Goal: Information Seeking & Learning: Learn about a topic

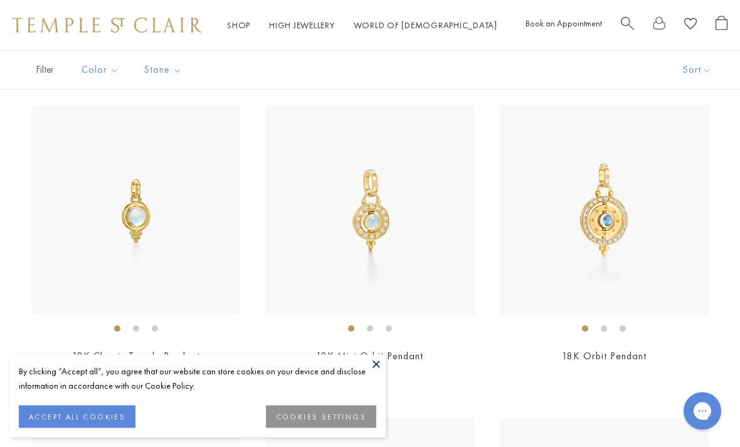
scroll to position [4477, 0]
click at [397, 190] on img at bounding box center [369, 209] width 209 height 209
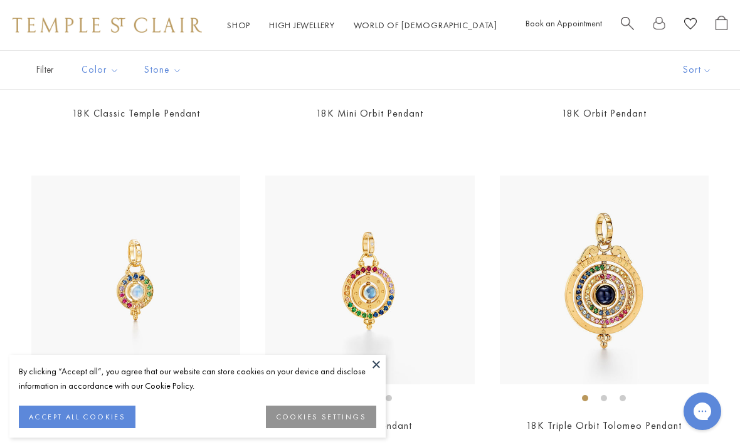
scroll to position [4718, 0]
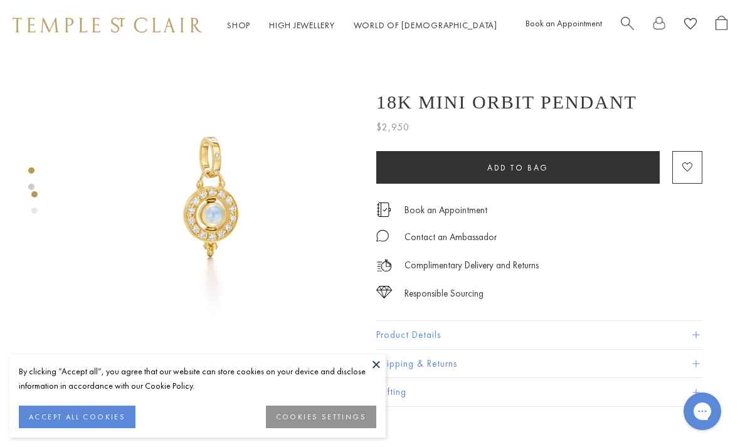
scroll to position [0, 3]
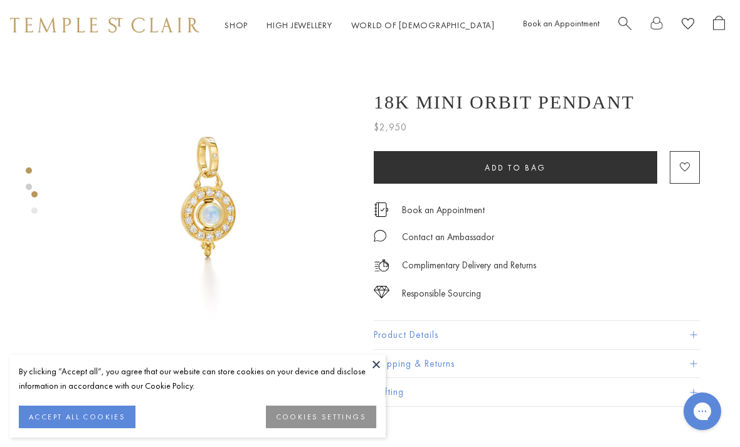
click at [50, 179] on div at bounding box center [194, 354] width 395 height 609
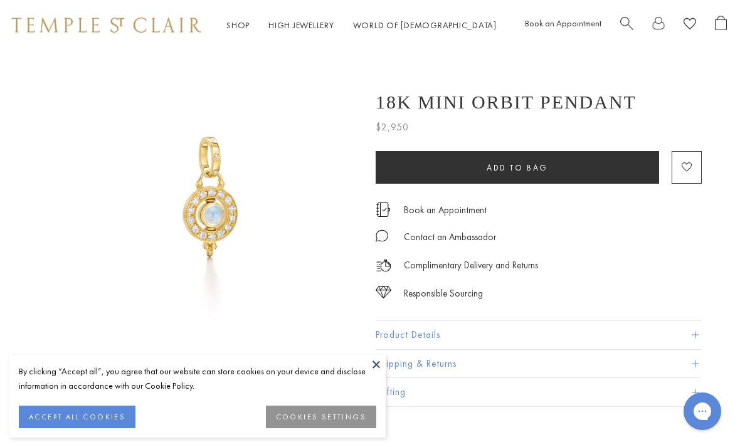
scroll to position [0, 1]
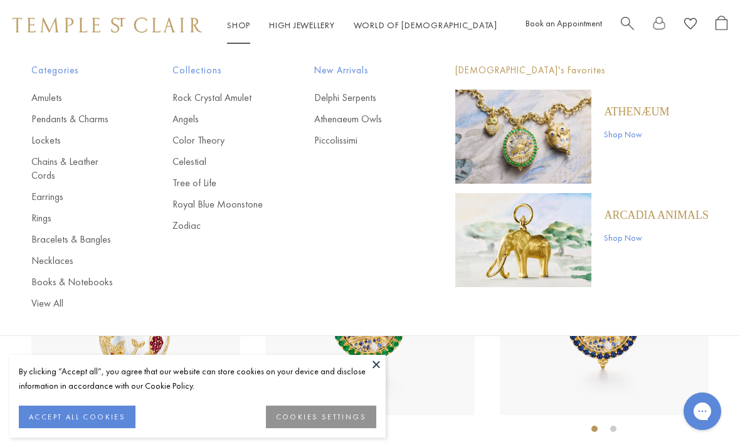
click at [58, 254] on link "Necklaces" at bounding box center [76, 261] width 91 height 14
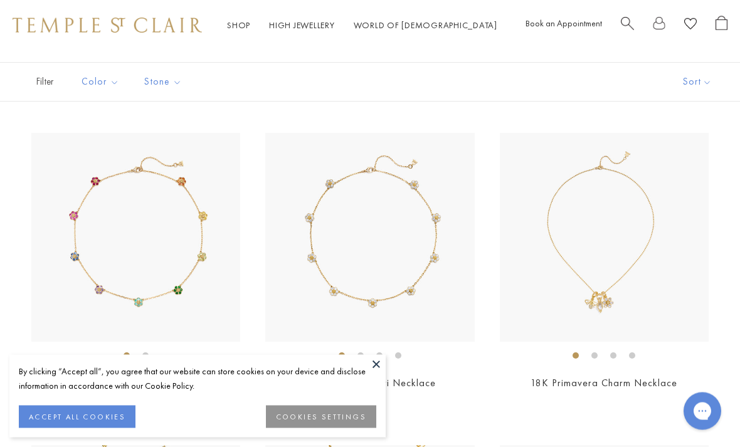
scroll to position [73, 0]
click at [612, 228] on img at bounding box center [604, 237] width 209 height 209
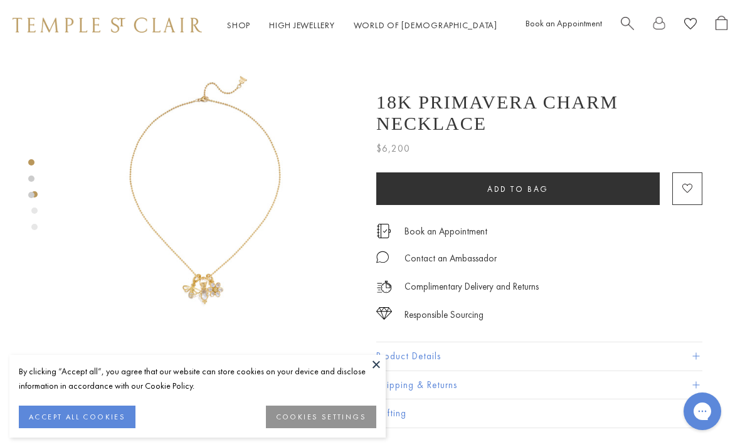
click at [237, 26] on link "Shop Shop" at bounding box center [238, 24] width 23 height 11
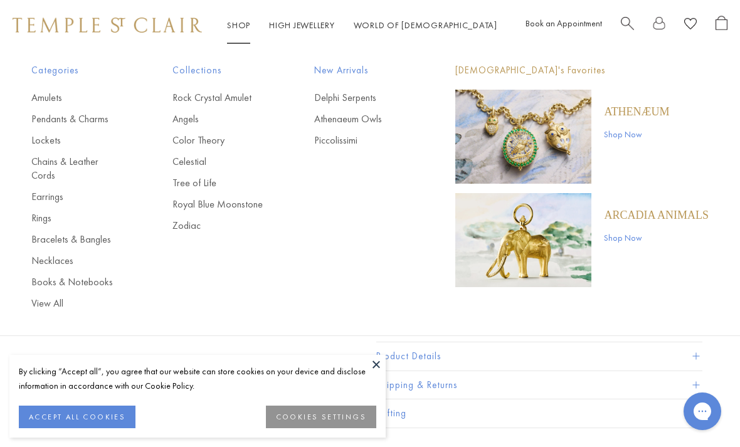
click at [51, 95] on link "Amulets" at bounding box center [76, 98] width 91 height 14
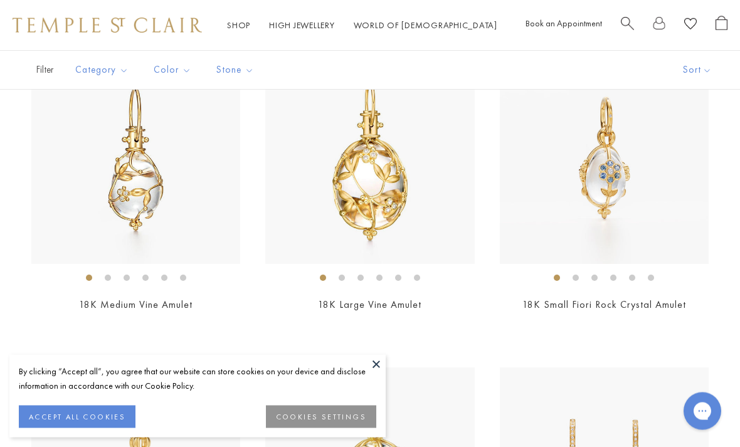
scroll to position [942, 0]
click at [609, 171] on img at bounding box center [604, 159] width 209 height 209
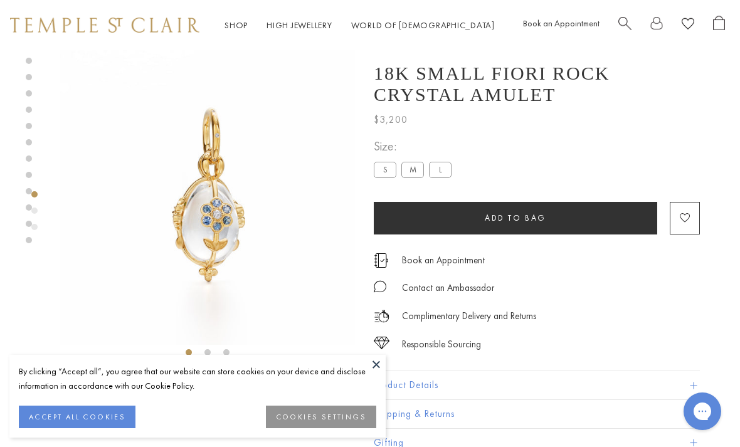
scroll to position [4, 3]
